Goal: Task Accomplishment & Management: Use online tool/utility

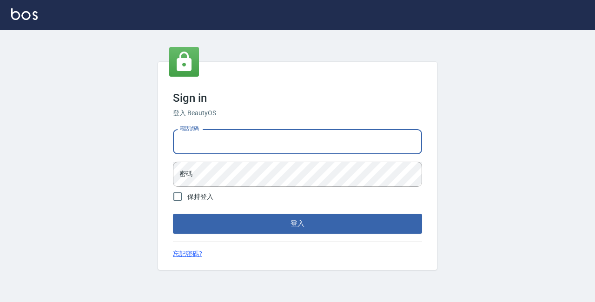
click at [204, 145] on input "電話號碼" at bounding box center [297, 141] width 249 height 25
type input "89729295"
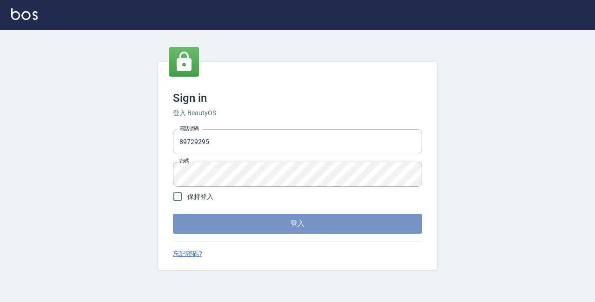
drag, startPoint x: 247, startPoint y: 228, endPoint x: 257, endPoint y: 227, distance: 10.4
click at [249, 228] on button "登入" at bounding box center [297, 224] width 249 height 20
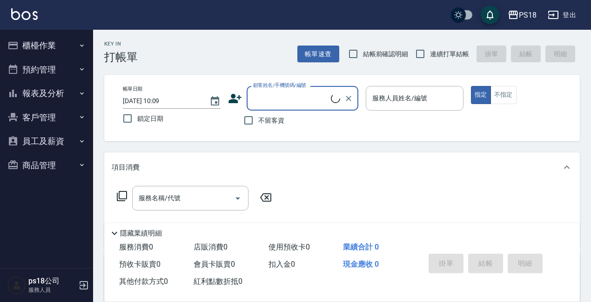
click at [73, 41] on button "櫃檯作業" at bounding box center [47, 45] width 86 height 24
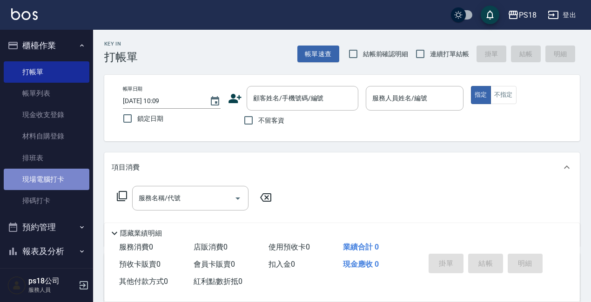
click at [54, 174] on link "現場電腦打卡" at bounding box center [47, 179] width 86 height 21
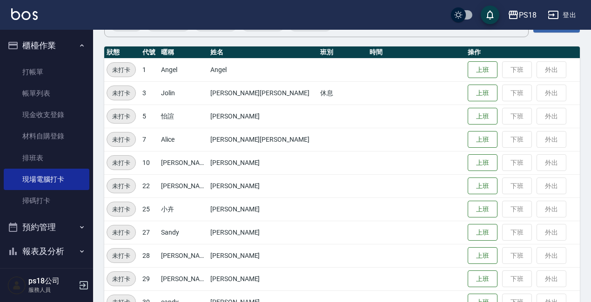
scroll to position [232, 0]
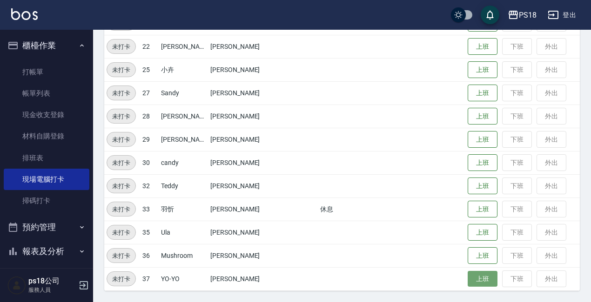
click at [468, 282] on button "上班" at bounding box center [483, 279] width 30 height 16
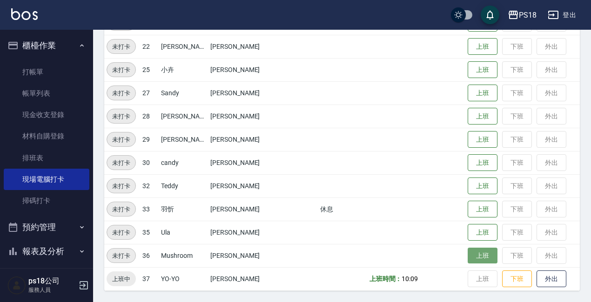
click at [468, 262] on button "上班" at bounding box center [483, 256] width 30 height 16
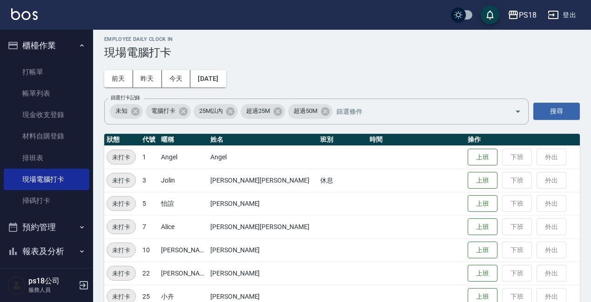
scroll to position [0, 0]
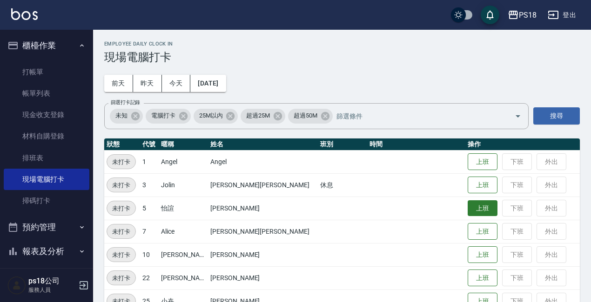
click at [468, 210] on button "上班" at bounding box center [483, 209] width 30 height 16
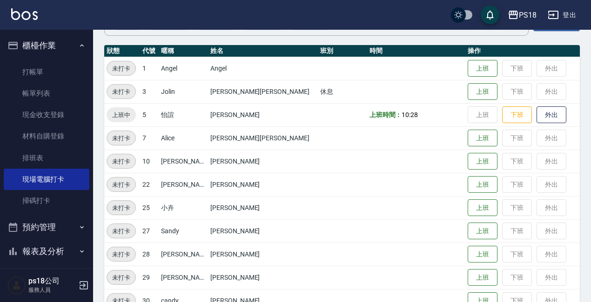
scroll to position [92, 0]
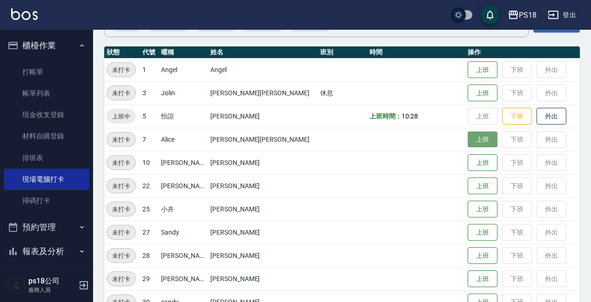
click at [468, 140] on button "上班" at bounding box center [483, 140] width 30 height 16
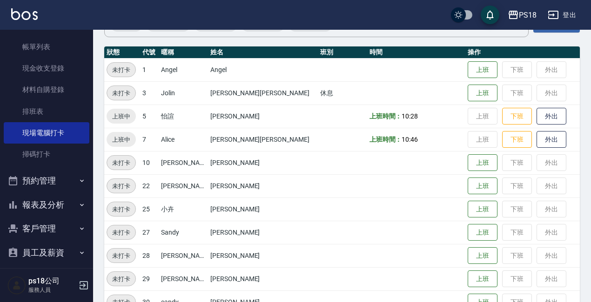
scroll to position [78, 0]
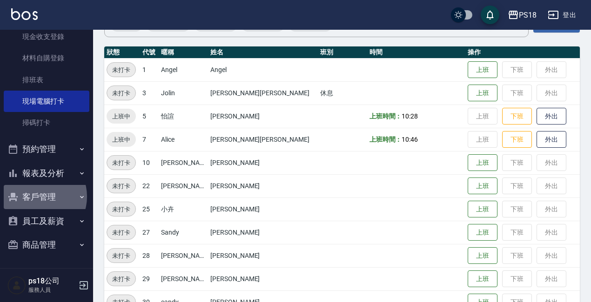
click at [38, 197] on button "客戶管理" at bounding box center [47, 197] width 86 height 24
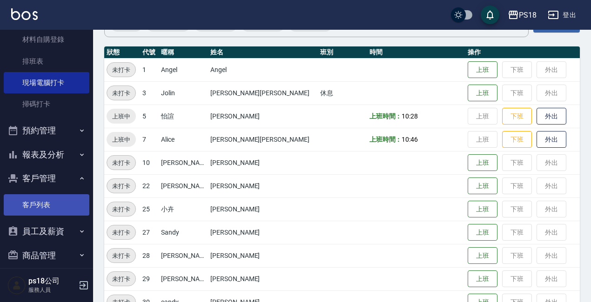
scroll to position [107, 0]
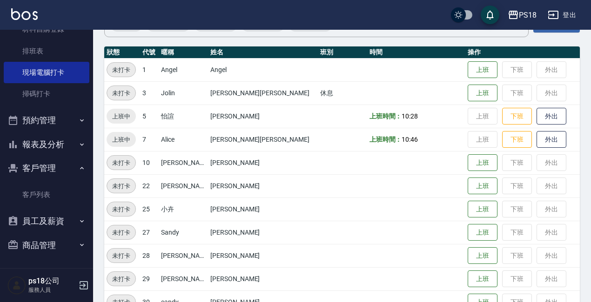
click at [39, 146] on button "報表及分析" at bounding box center [47, 145] width 86 height 24
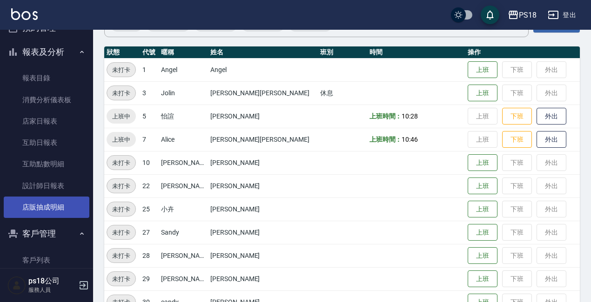
scroll to position [200, 0]
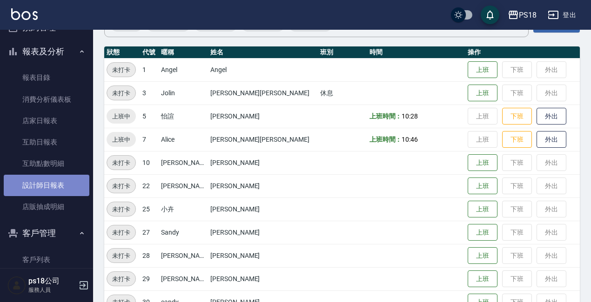
click at [47, 185] on link "設計師日報表" at bounding box center [47, 185] width 86 height 21
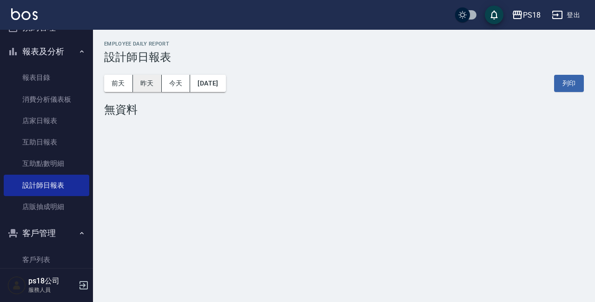
click at [154, 85] on button "昨天" at bounding box center [147, 83] width 29 height 17
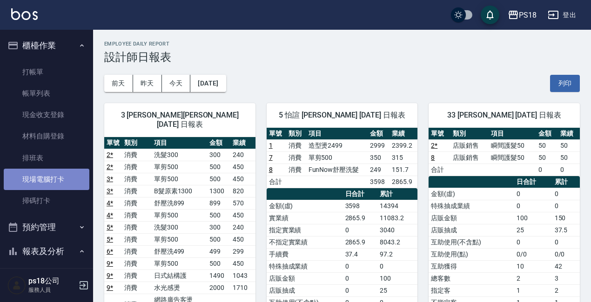
click at [50, 181] on link "現場電腦打卡" at bounding box center [47, 179] width 86 height 21
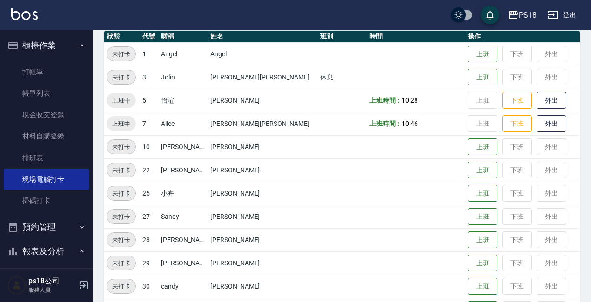
scroll to position [232, 0]
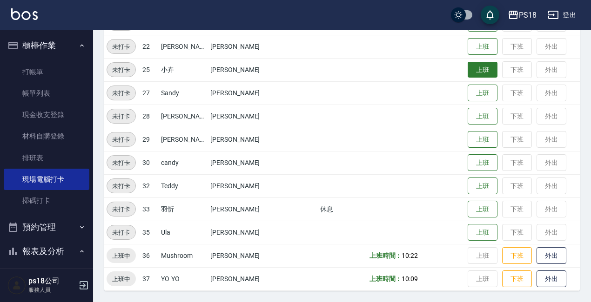
click at [468, 75] on button "上班" at bounding box center [483, 70] width 30 height 16
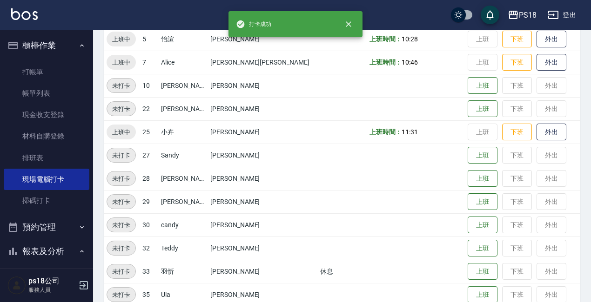
scroll to position [0, 0]
